Goal: Task Accomplishment & Management: Use online tool/utility

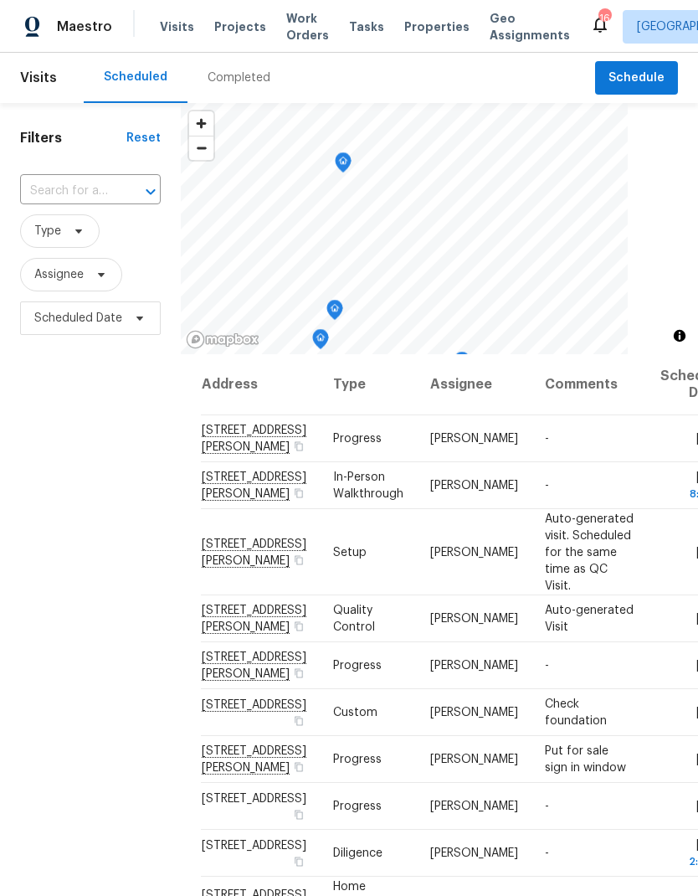
click at [77, 187] on input "text" at bounding box center [67, 191] width 94 height 26
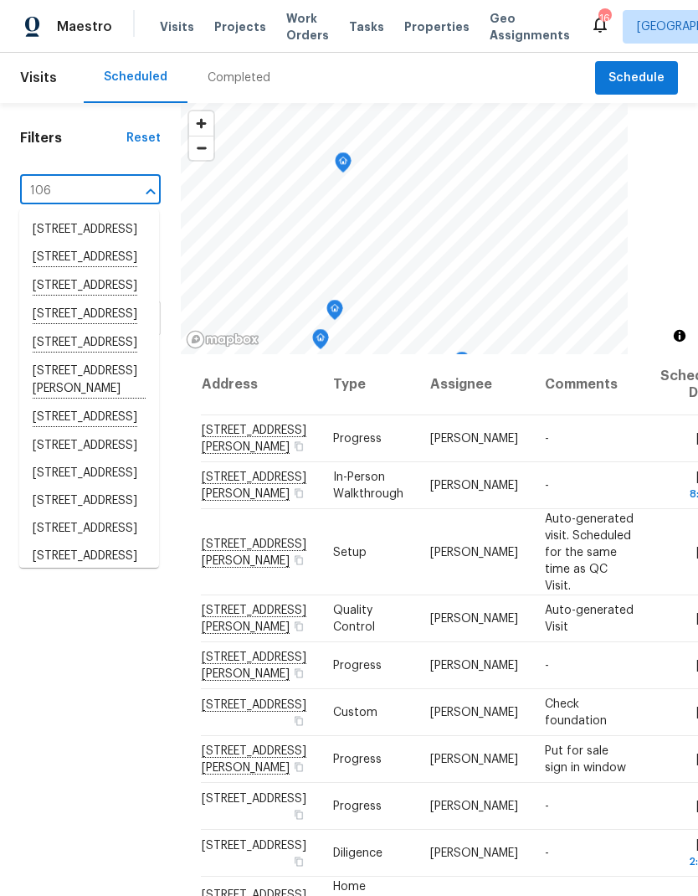
type input "1067"
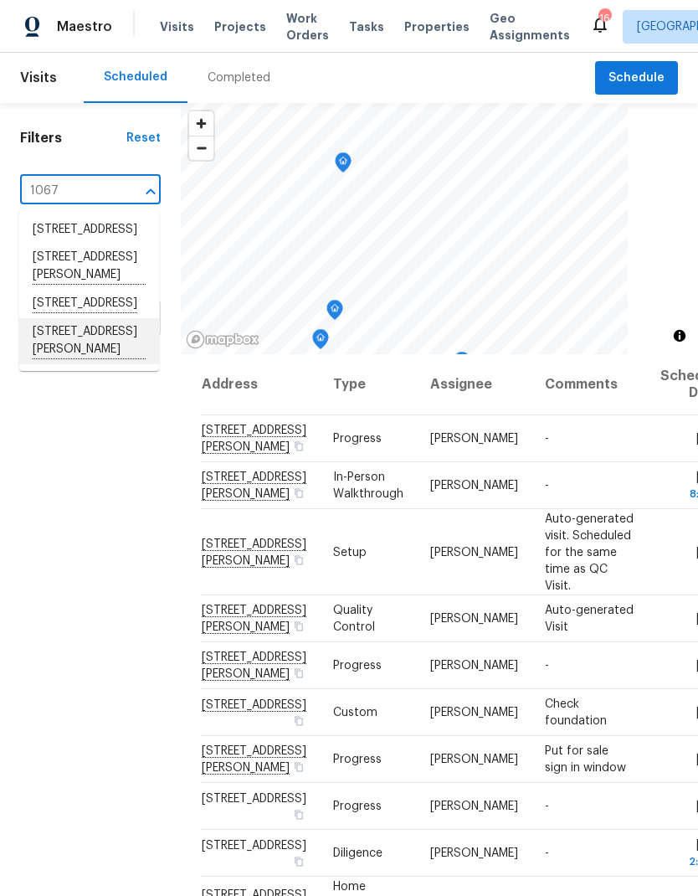
click at [68, 364] on li "[STREET_ADDRESS][PERSON_NAME]" at bounding box center [89, 341] width 140 height 46
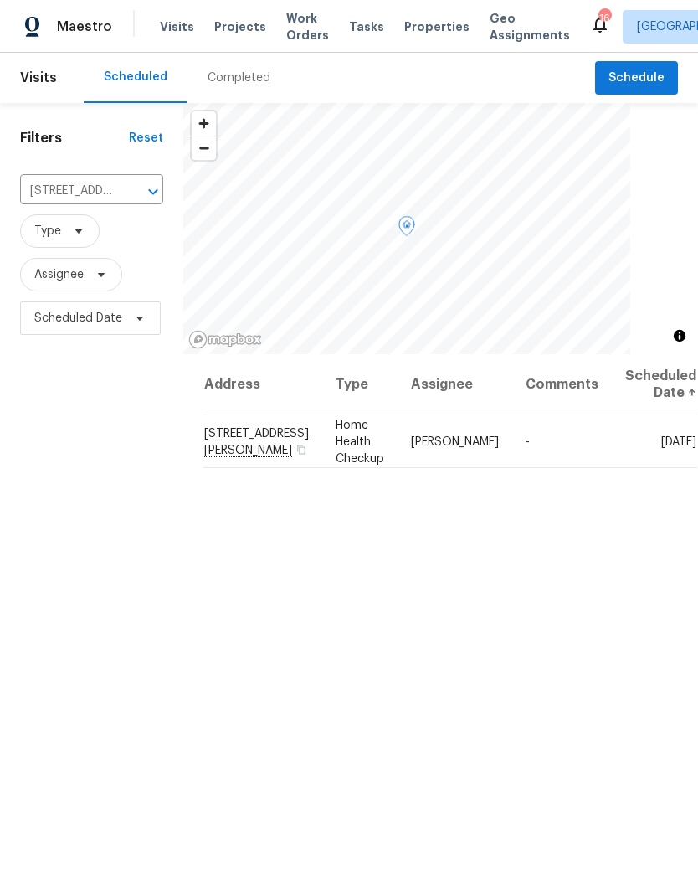
click at [0, 0] on icon at bounding box center [0, 0] width 0 height 0
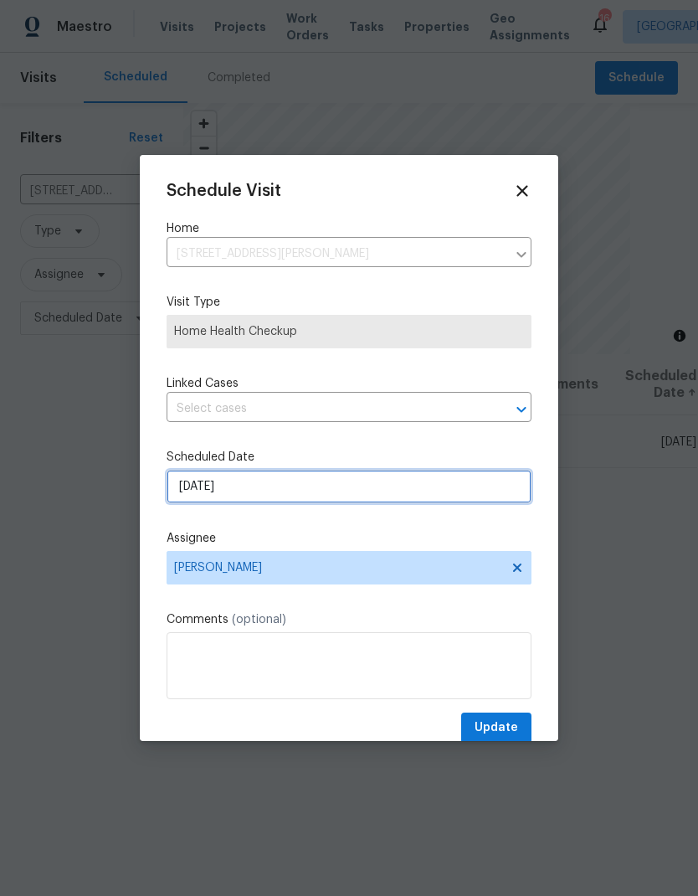
click at [336, 492] on input "[DATE]" at bounding box center [349, 487] width 365 height 34
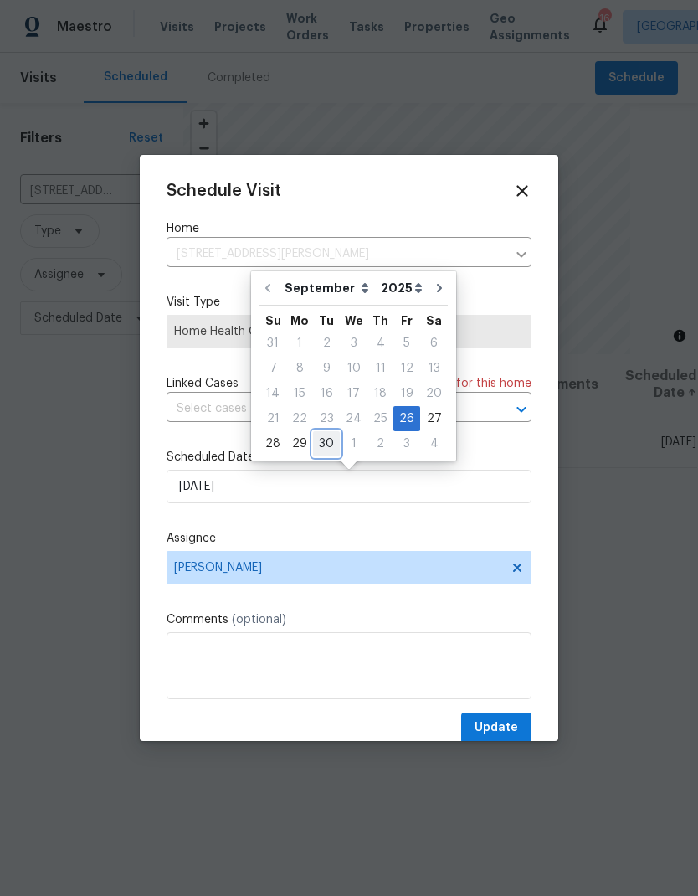
click at [327, 446] on div "30" at bounding box center [326, 443] width 27 height 23
type input "[DATE]"
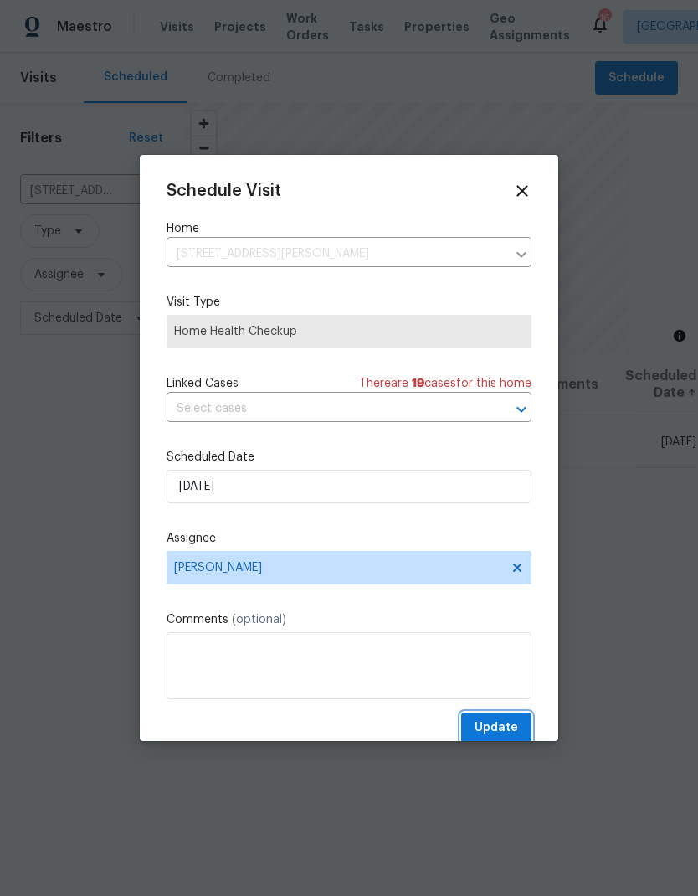
click at [506, 733] on span "Update" at bounding box center [497, 728] width 44 height 21
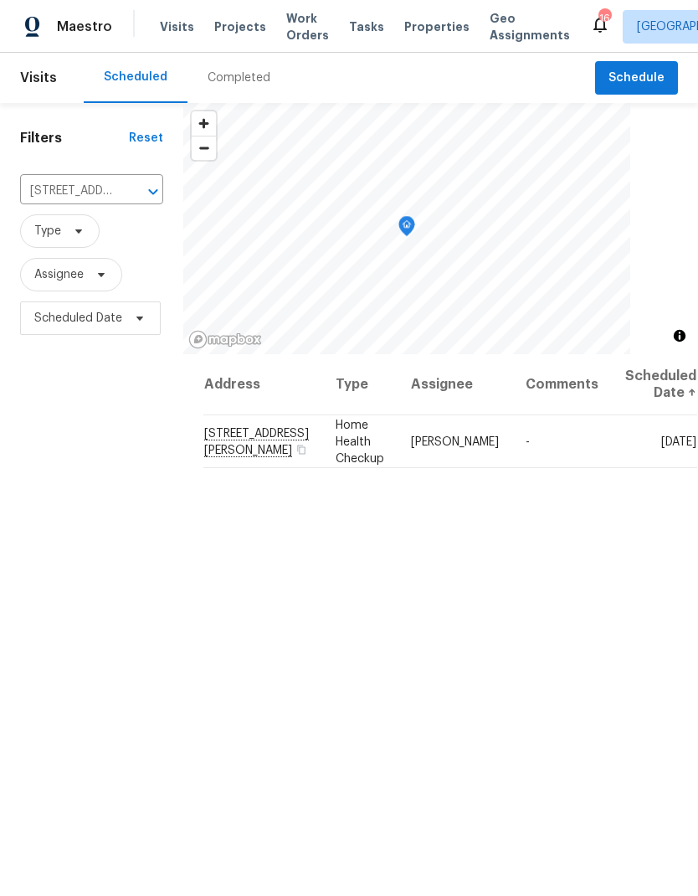
click at [126, 196] on icon "Clear" at bounding box center [131, 192] width 10 height 10
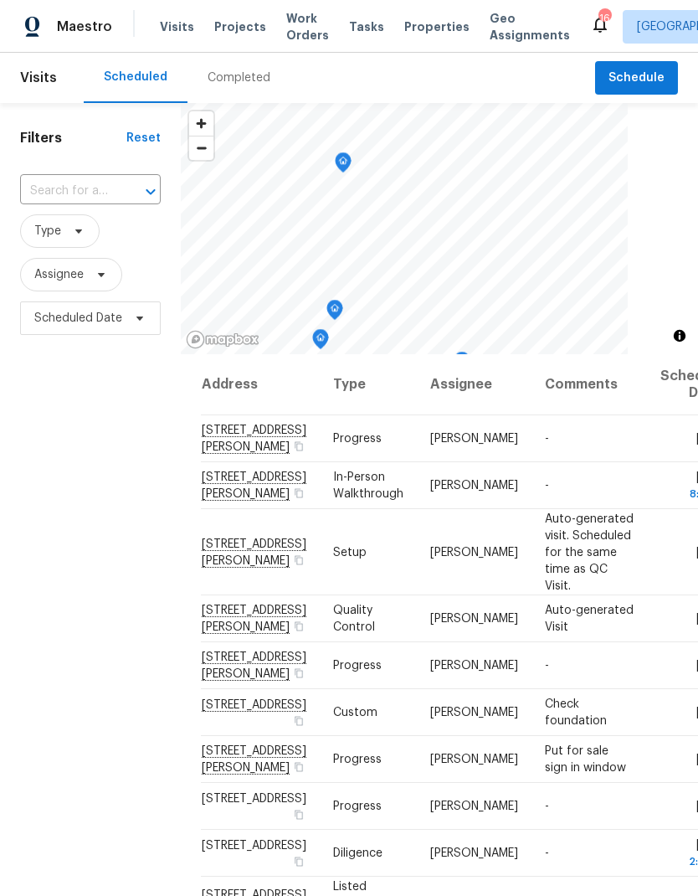
click at [81, 189] on input "text" at bounding box center [67, 191] width 94 height 26
type input "1830"
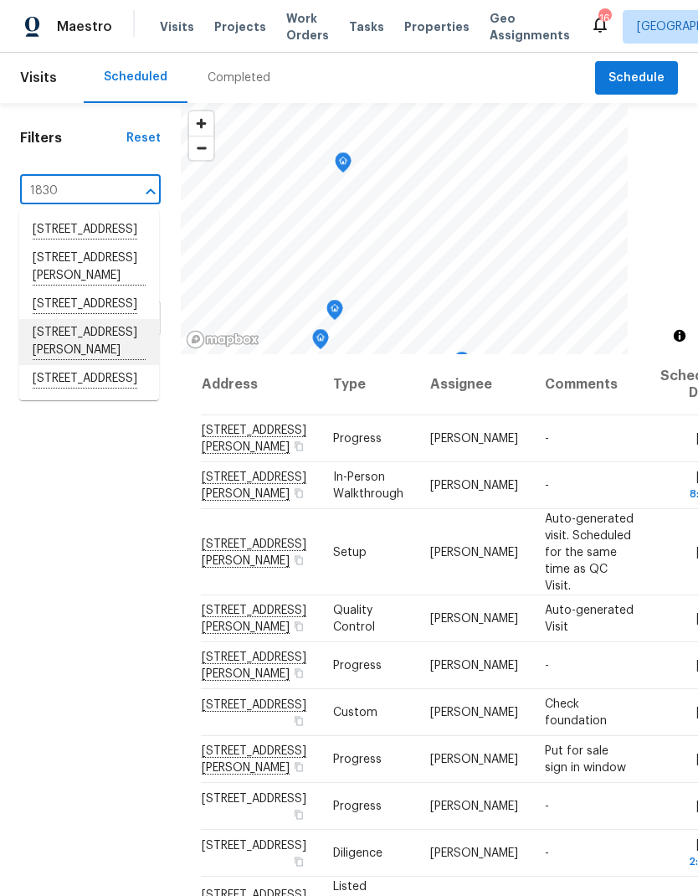
click at [80, 365] on li "[STREET_ADDRESS][PERSON_NAME]" at bounding box center [89, 342] width 140 height 46
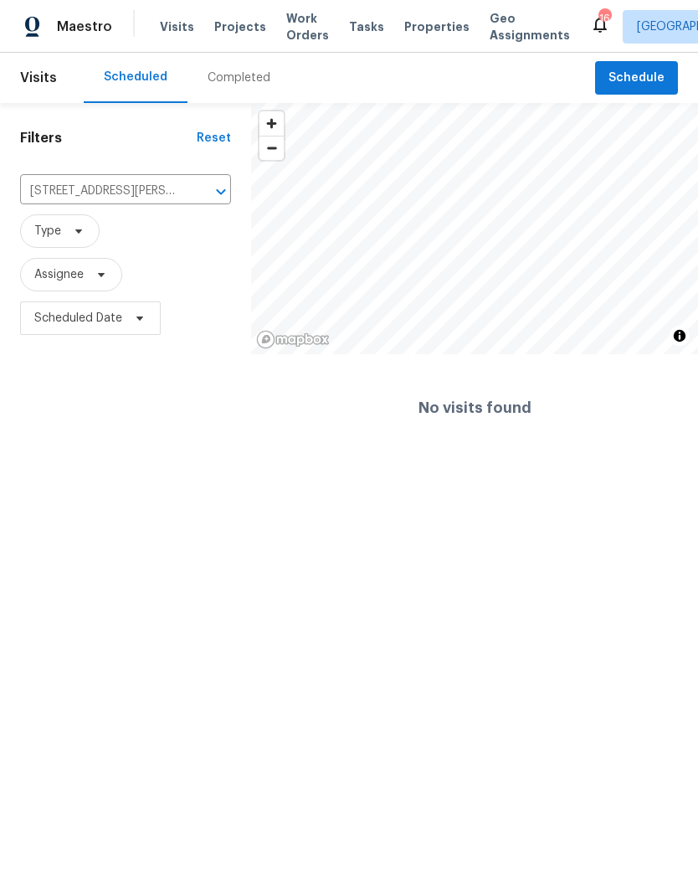
click at [194, 196] on icon "Clear" at bounding box center [199, 191] width 17 height 17
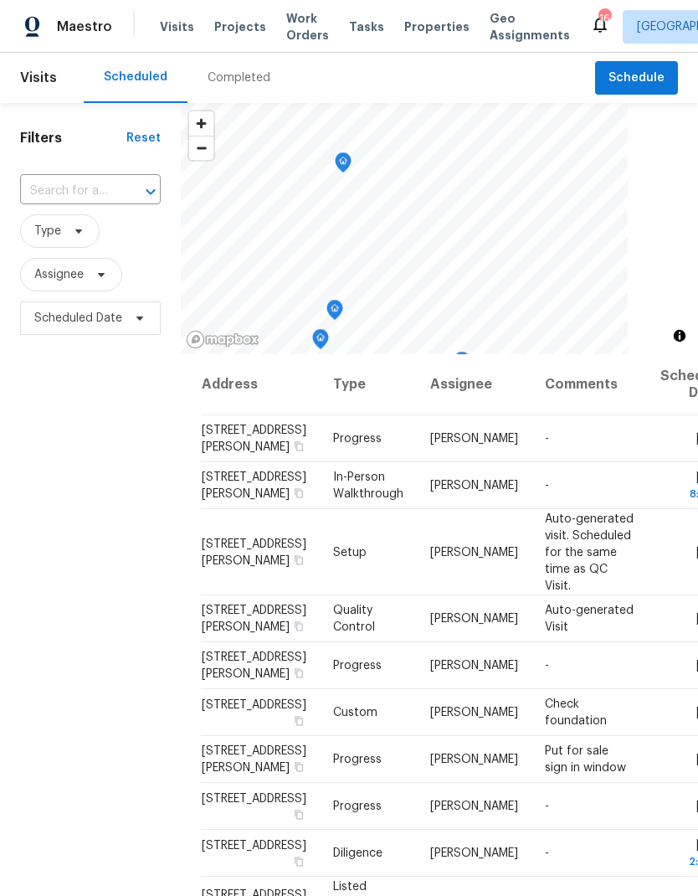
click at [113, 182] on input "text" at bounding box center [67, 191] width 94 height 26
type input "1830"
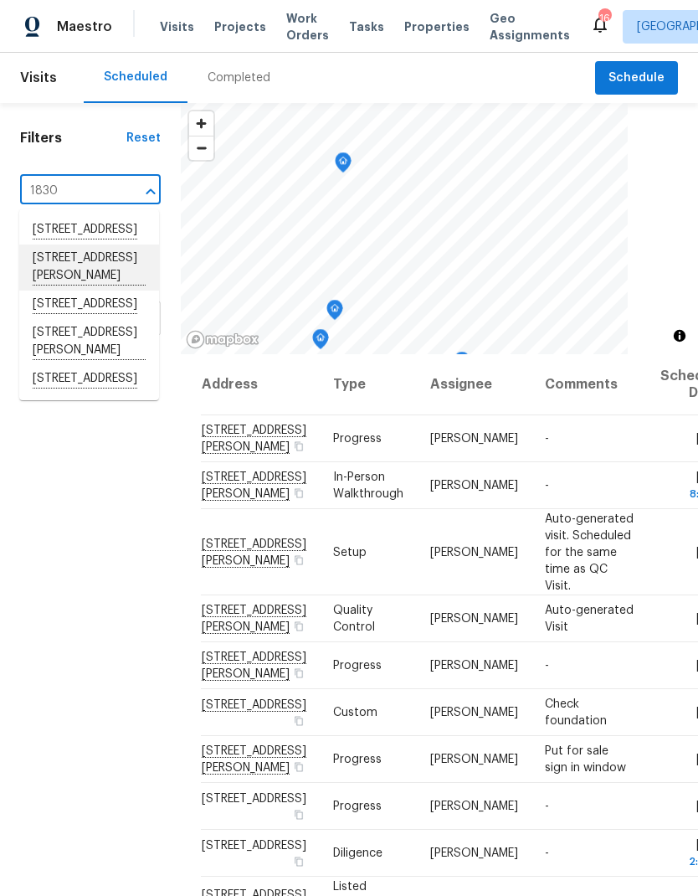
click at [74, 289] on li "[STREET_ADDRESS][PERSON_NAME]" at bounding box center [89, 268] width 140 height 46
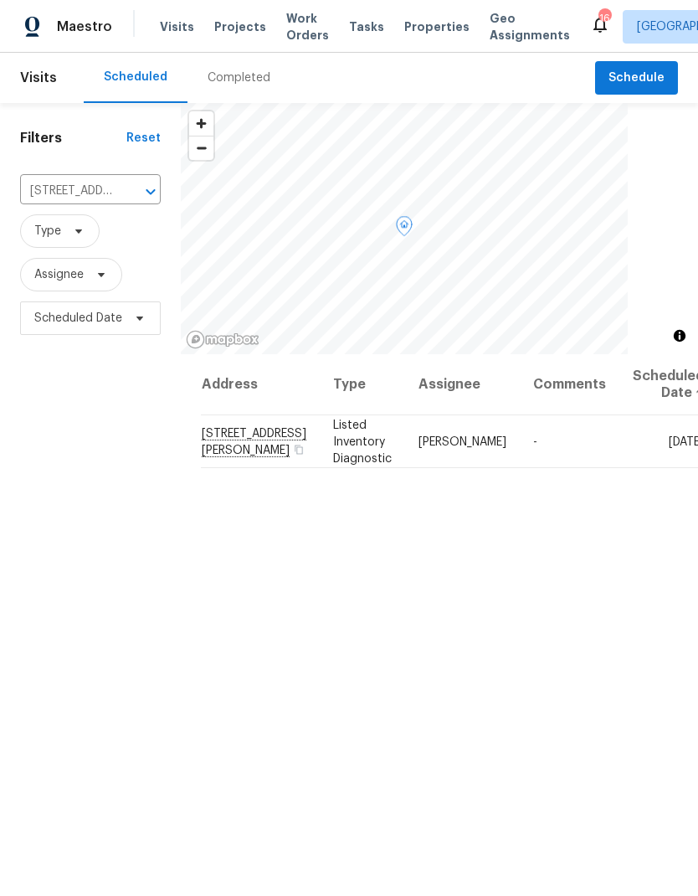
click at [0, 0] on icon at bounding box center [0, 0] width 0 height 0
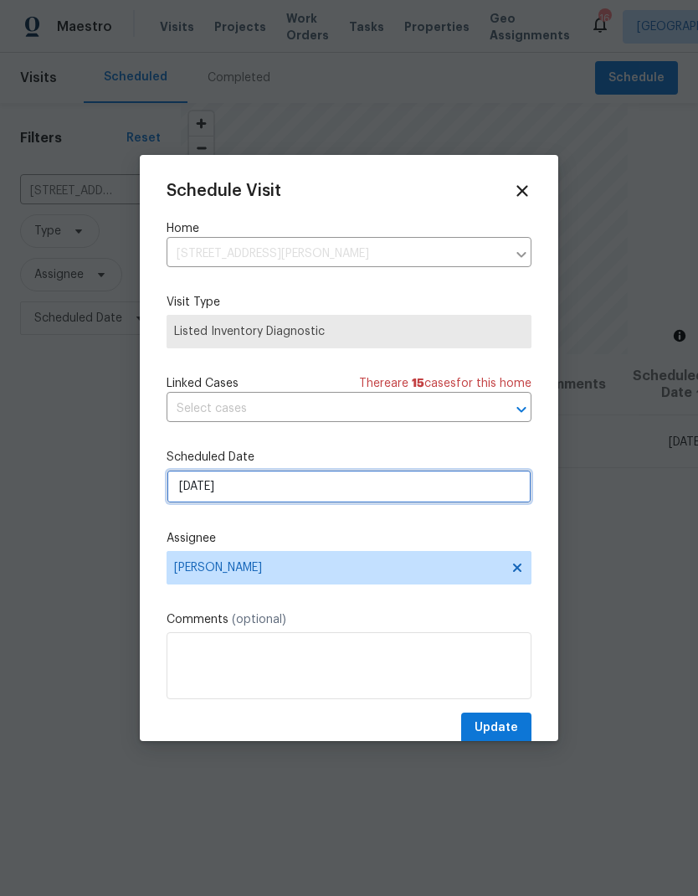
click at [271, 495] on input "[DATE]" at bounding box center [349, 487] width 365 height 34
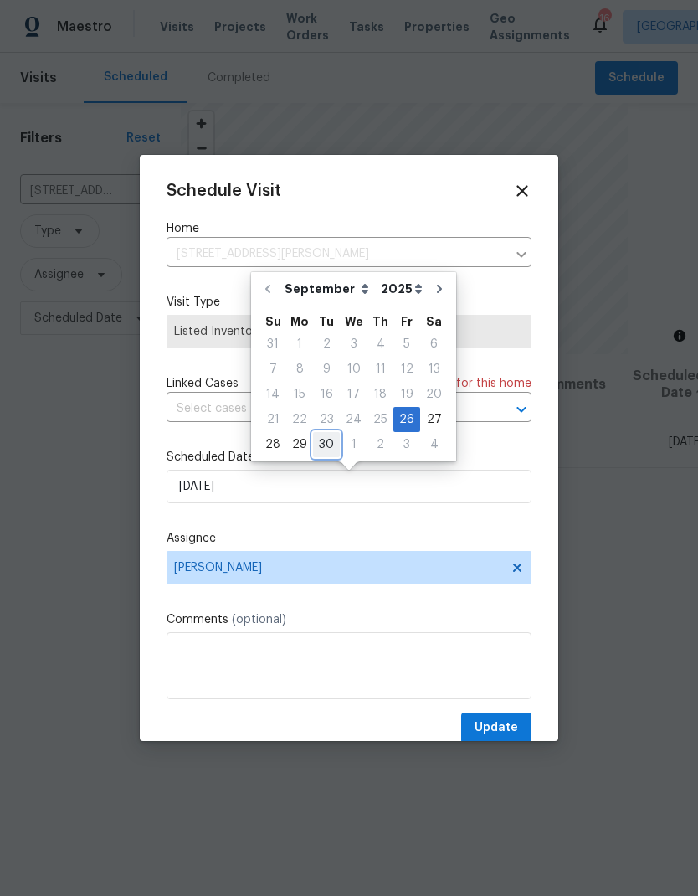
click at [327, 446] on div "30" at bounding box center [326, 444] width 27 height 23
type input "[DATE]"
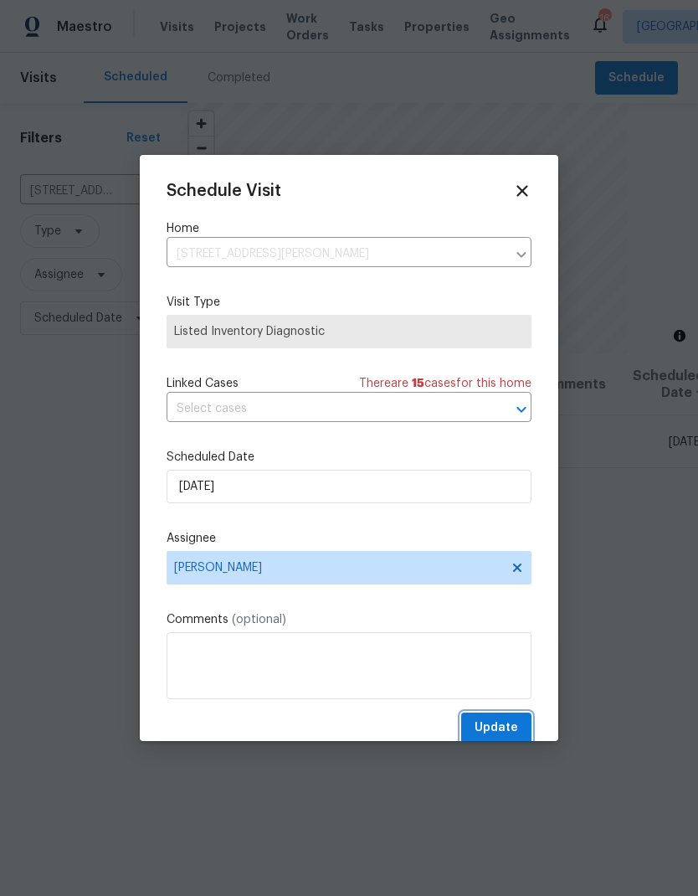
click at [508, 730] on span "Update" at bounding box center [497, 728] width 44 height 21
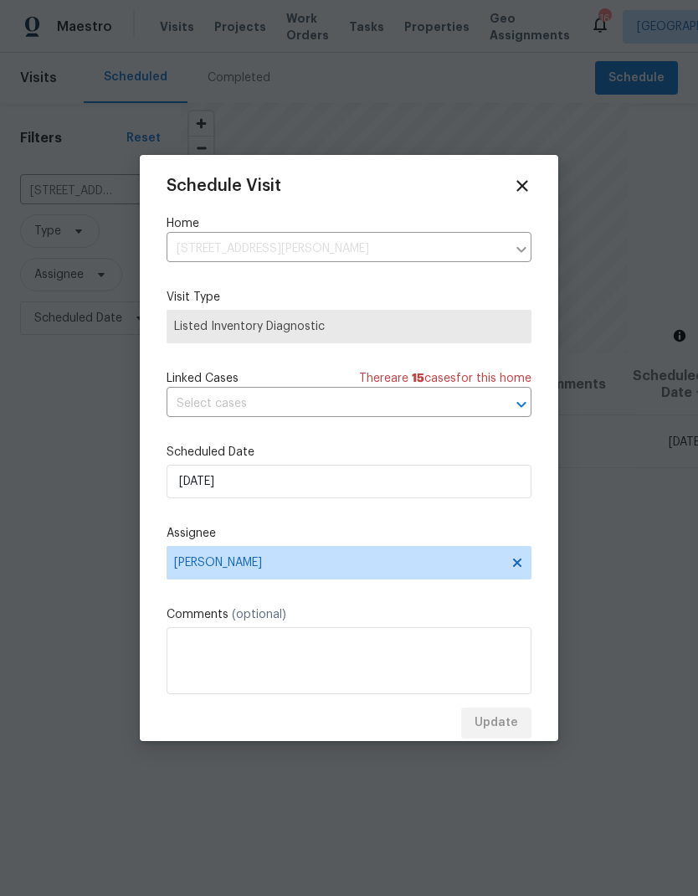
click at [503, 735] on div "Update" at bounding box center [349, 723] width 365 height 31
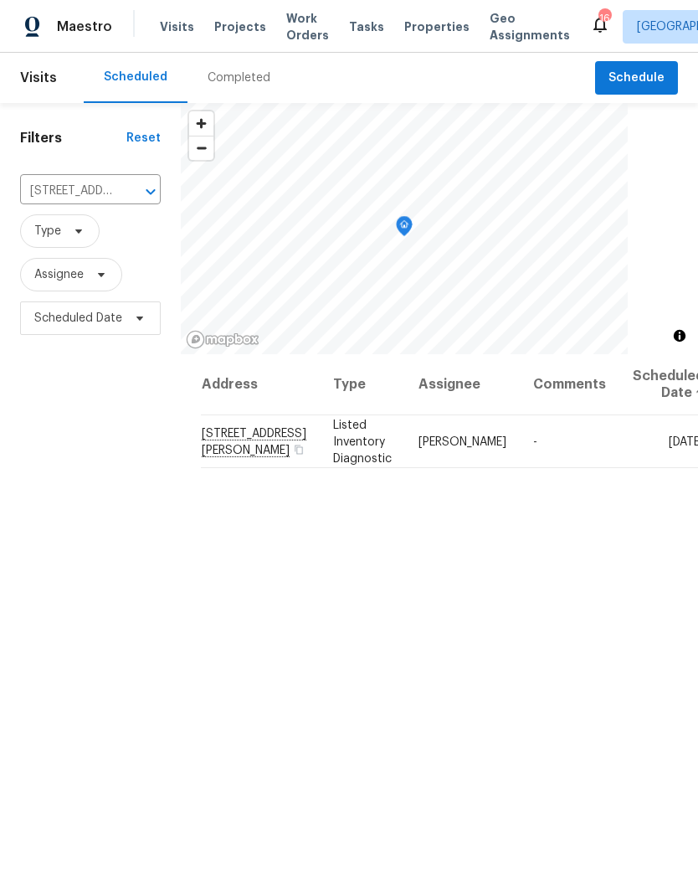
click at [214, 23] on span "Projects" at bounding box center [240, 26] width 52 height 17
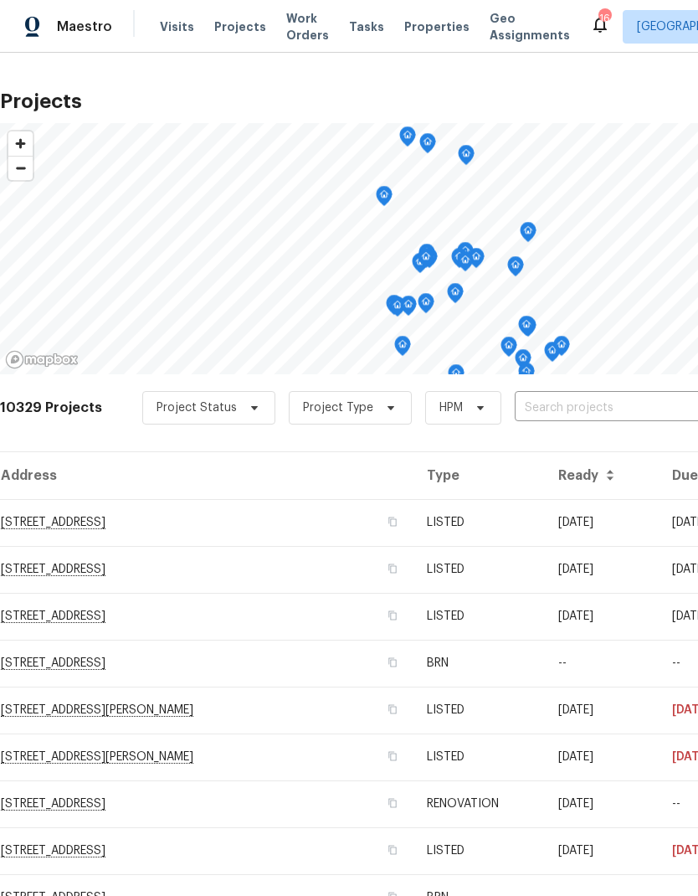
click at [420, 28] on span "Properties" at bounding box center [437, 26] width 65 height 17
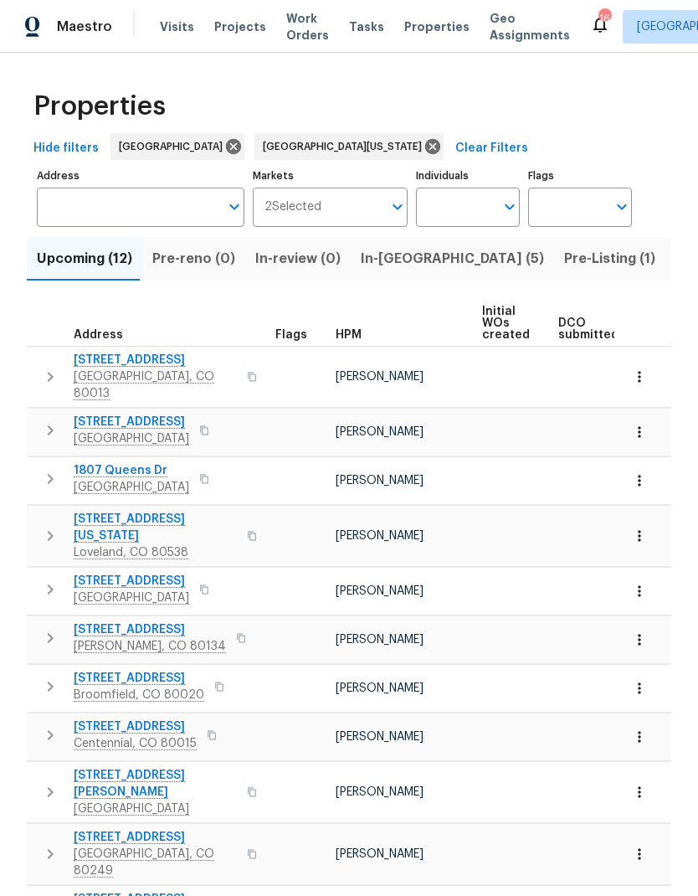
click at [358, 339] on span "HPM" at bounding box center [349, 335] width 26 height 12
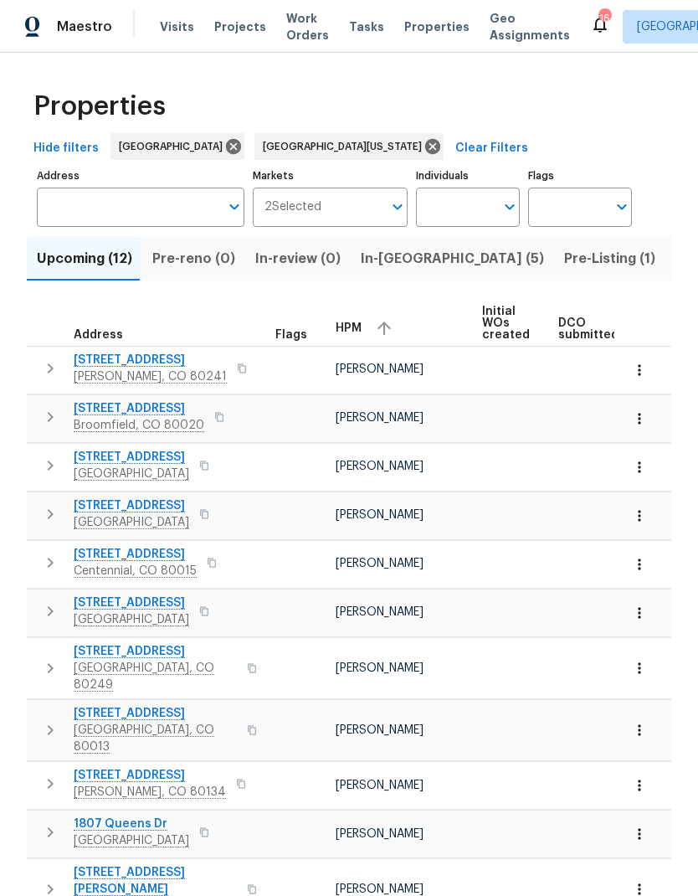
click at [642, 660] on icon "button" at bounding box center [639, 668] width 17 height 17
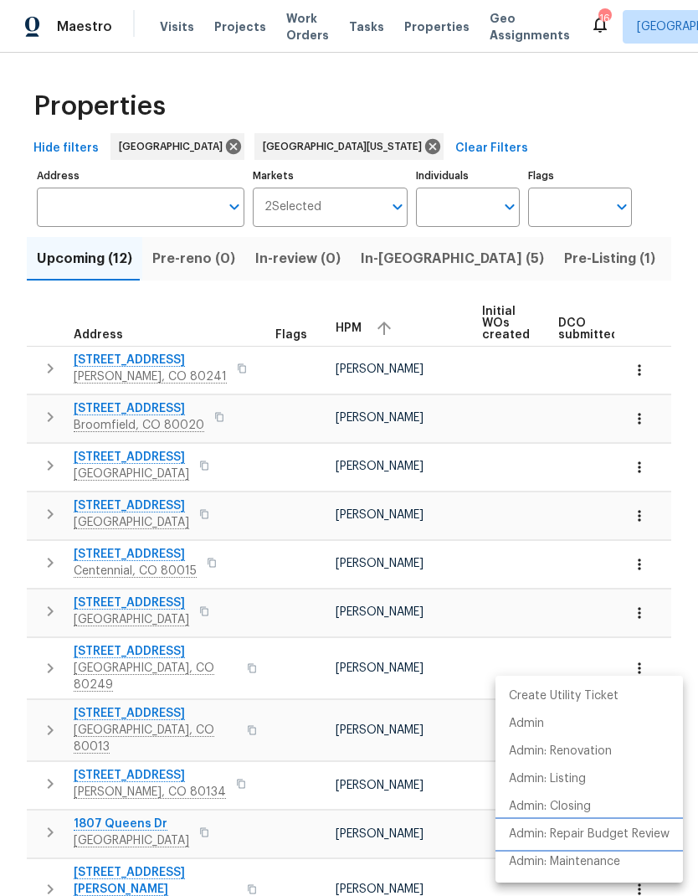
click at [571, 836] on p "Admin: Repair Budget Review" at bounding box center [589, 835] width 161 height 18
